Goal: Task Accomplishment & Management: Use online tool/utility

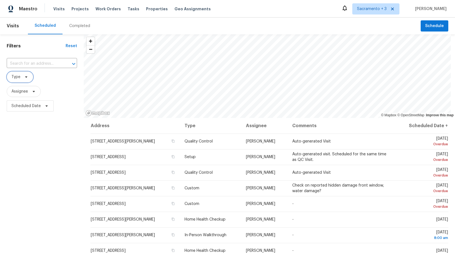
click at [21, 78] on span "Type" at bounding box center [20, 77] width 27 height 11
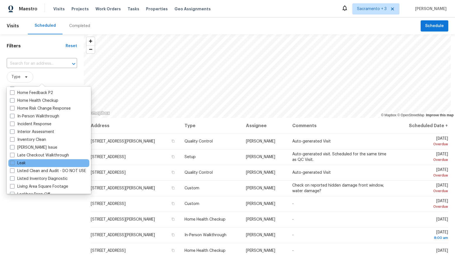
scroll to position [194, 0]
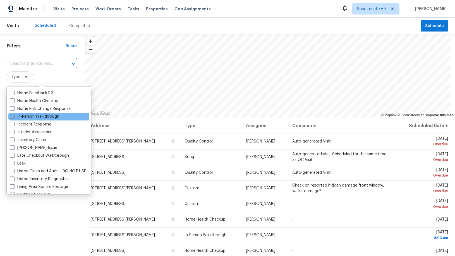
click at [13, 117] on span at bounding box center [12, 116] width 4 height 4
click at [13, 117] on input "In-Person Walkthrough" at bounding box center [12, 116] width 4 height 4
checkbox input "true"
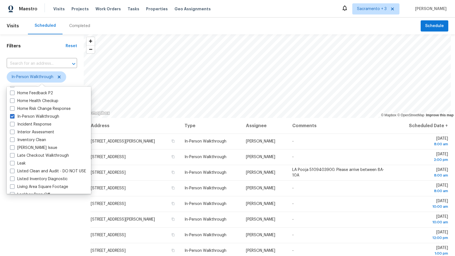
click at [32, 236] on div "Filters Reset ​ In-Person Walkthrough Assignee Scheduled Date" at bounding box center [42, 178] width 84 height 289
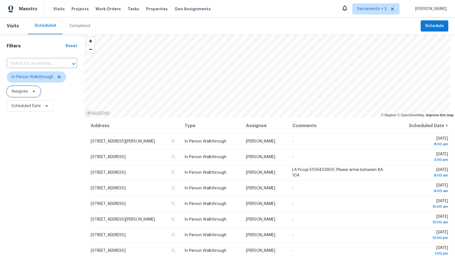
click at [31, 93] on span at bounding box center [33, 91] width 6 height 4
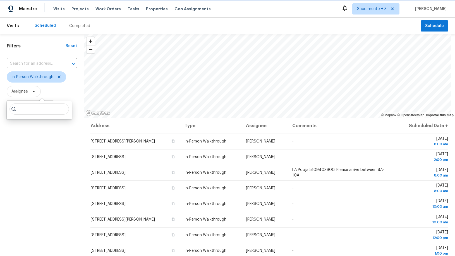
click at [31, 93] on span at bounding box center [33, 91] width 6 height 4
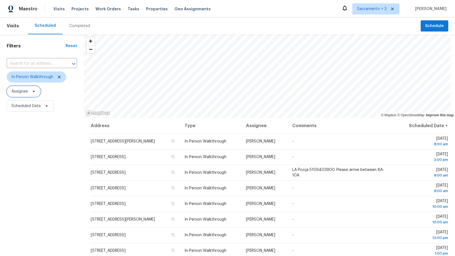
click at [31, 93] on span at bounding box center [33, 91] width 6 height 4
click at [31, 159] on div "Filters Reset ​ In-Person Walkthrough Assignee Scheduled Date" at bounding box center [42, 178] width 84 height 289
click at [31, 111] on span "Scheduled Date" at bounding box center [30, 106] width 47 height 11
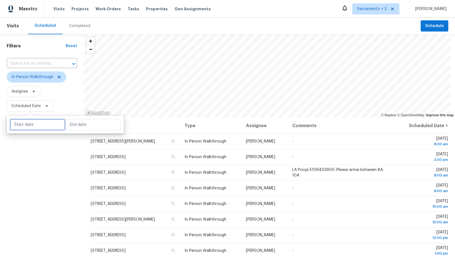
click at [31, 127] on input "text" at bounding box center [37, 124] width 55 height 11
select select "9"
select select "2025"
select select "10"
select select "2025"
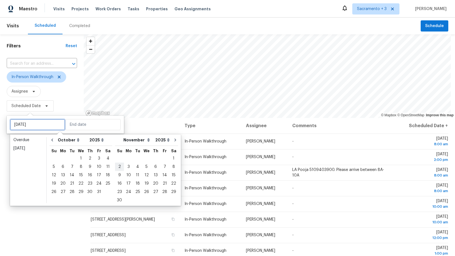
type input "[DATE]"
click at [105, 160] on div "4" at bounding box center [108, 159] width 9 height 8
type input "[DATE]"
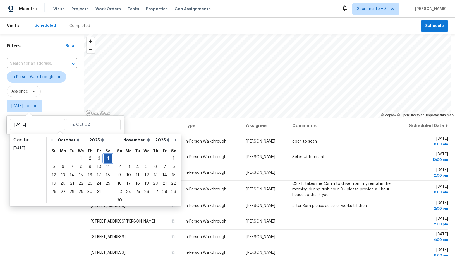
click at [105, 160] on div "4" at bounding box center [108, 159] width 9 height 8
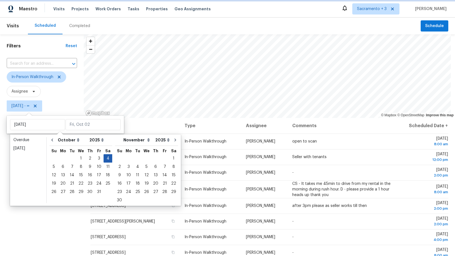
type input "[DATE]"
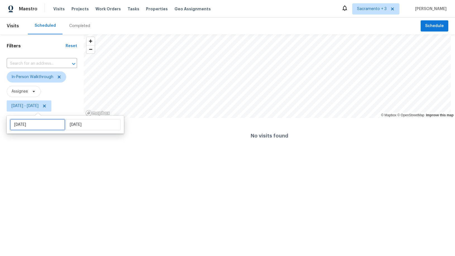
click at [43, 125] on input "[DATE]" at bounding box center [37, 124] width 55 height 11
select select "9"
select select "2025"
select select "10"
select select "2025"
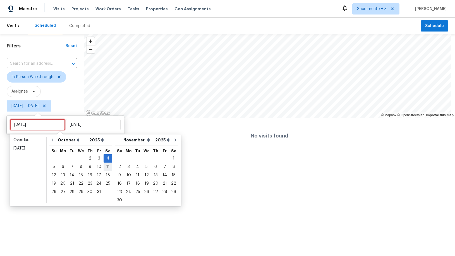
type input "[DATE]"
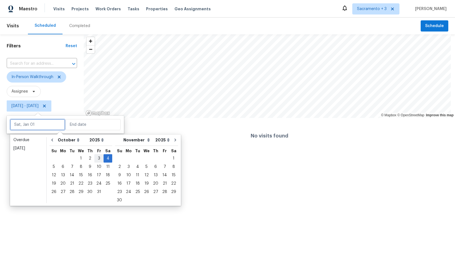
type input "[DATE]"
click at [97, 159] on div "3" at bounding box center [98, 159] width 9 height 8
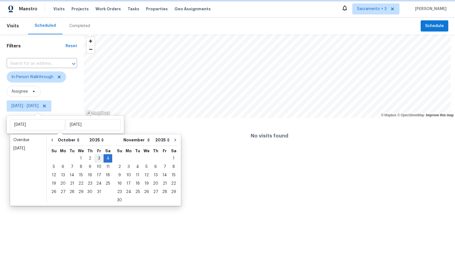
type input "[DATE]"
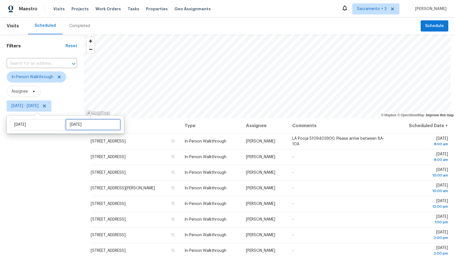
select select "9"
select select "2025"
select select "10"
select select "2025"
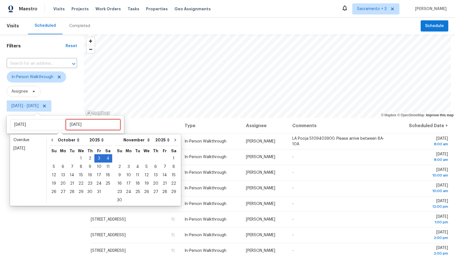
click at [90, 126] on input "[DATE]" at bounding box center [93, 124] width 55 height 11
type input "[DATE]"
click at [59, 168] on div "6" at bounding box center [62, 167] width 9 height 8
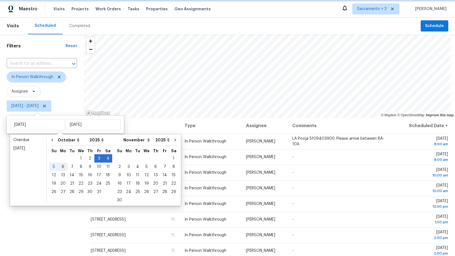
type input "[DATE]"
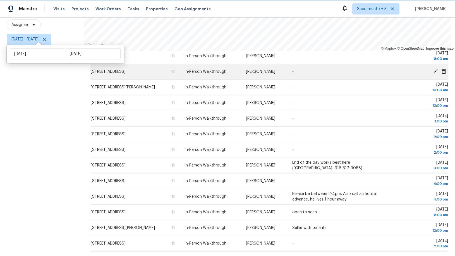
scroll to position [71, 0]
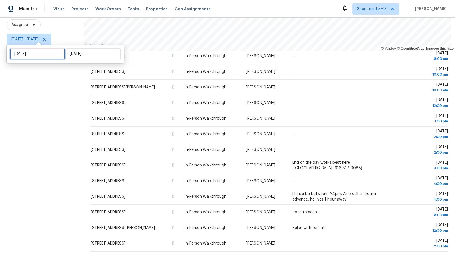
select select "9"
select select "2025"
select select "10"
select select "2025"
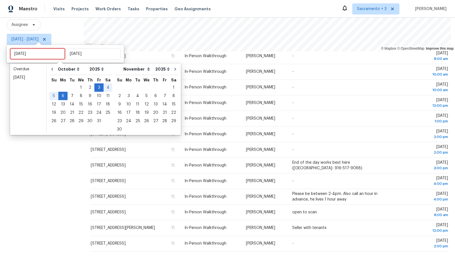
click at [49, 54] on input "[DATE]" at bounding box center [37, 53] width 55 height 11
type input "[DATE]"
click at [105, 87] on div "4" at bounding box center [108, 88] width 9 height 8
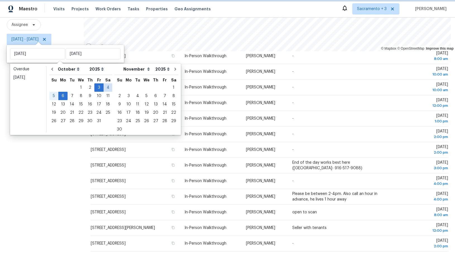
type input "[DATE]"
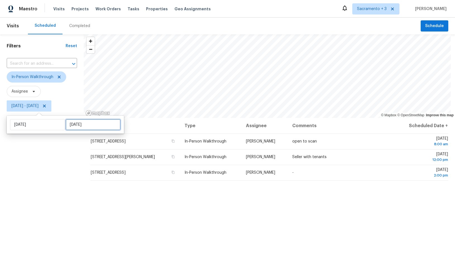
click at [74, 127] on input "[DATE]" at bounding box center [93, 124] width 55 height 11
select select "9"
select select "2025"
select select "10"
select select "2025"
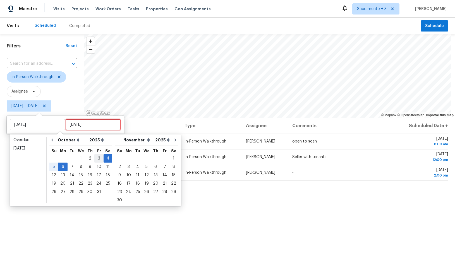
type input "[DATE]"
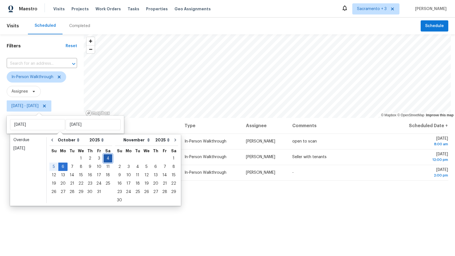
click at [104, 159] on div "4" at bounding box center [108, 159] width 9 height 8
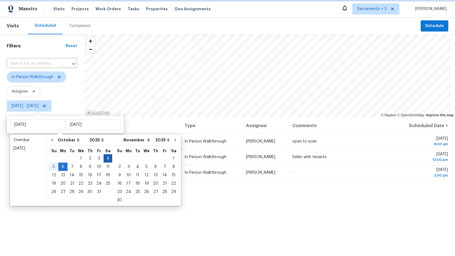
type input "[DATE]"
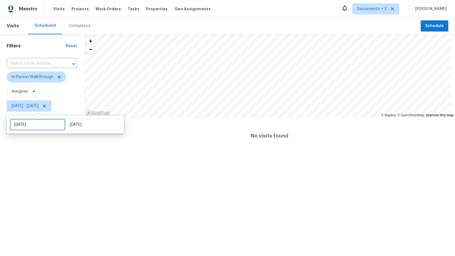
select select "9"
select select "2025"
select select "10"
select select "2025"
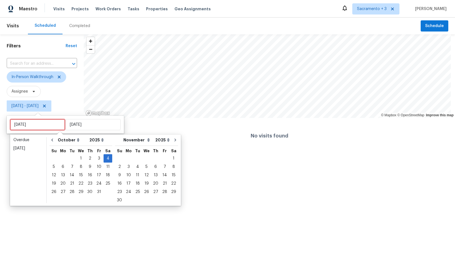
click at [40, 126] on input "[DATE]" at bounding box center [37, 124] width 55 height 11
type input "[DATE]"
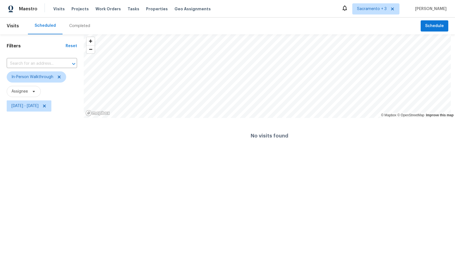
click at [95, 154] on html "Maestro Visits Projects Work Orders Tasks Properties Geo Assignments [GEOGRAPHI…" at bounding box center [227, 77] width 455 height 154
